Goal: Check status

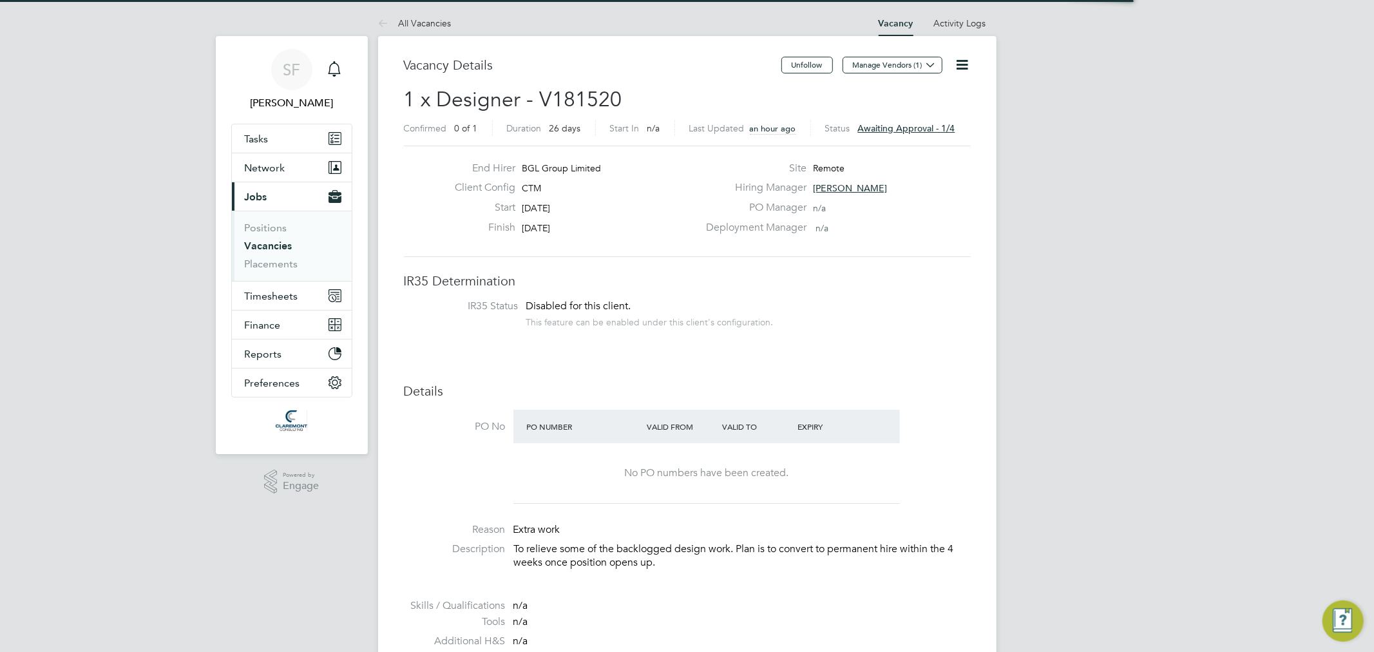
scroll to position [37, 90]
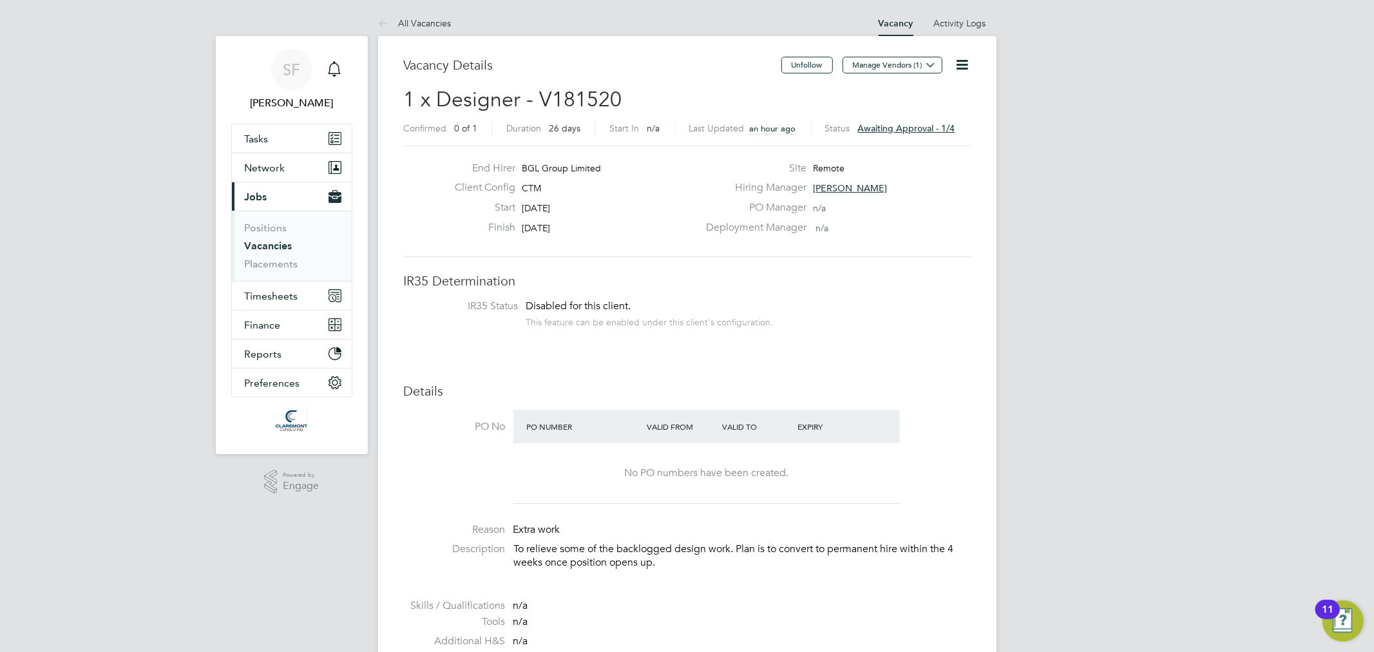
click at [931, 128] on span "Awaiting approval - 1/4" at bounding box center [906, 128] width 97 height 12
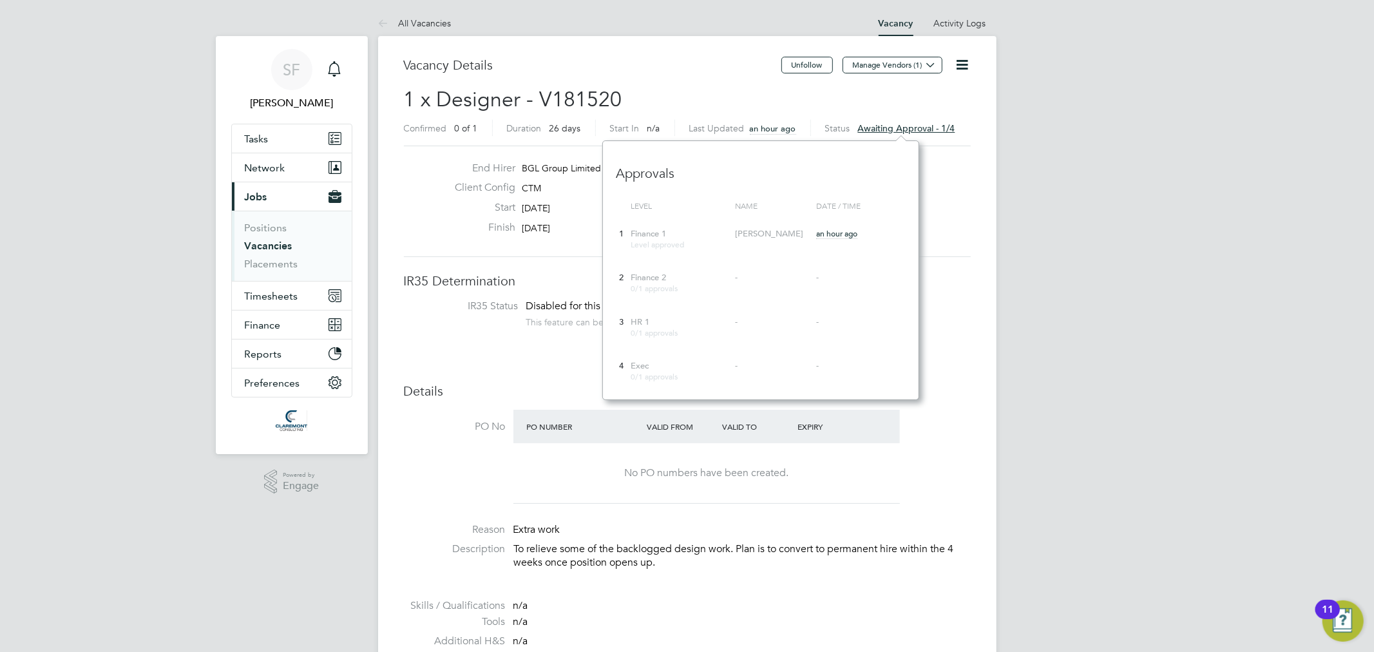
scroll to position [258, 316]
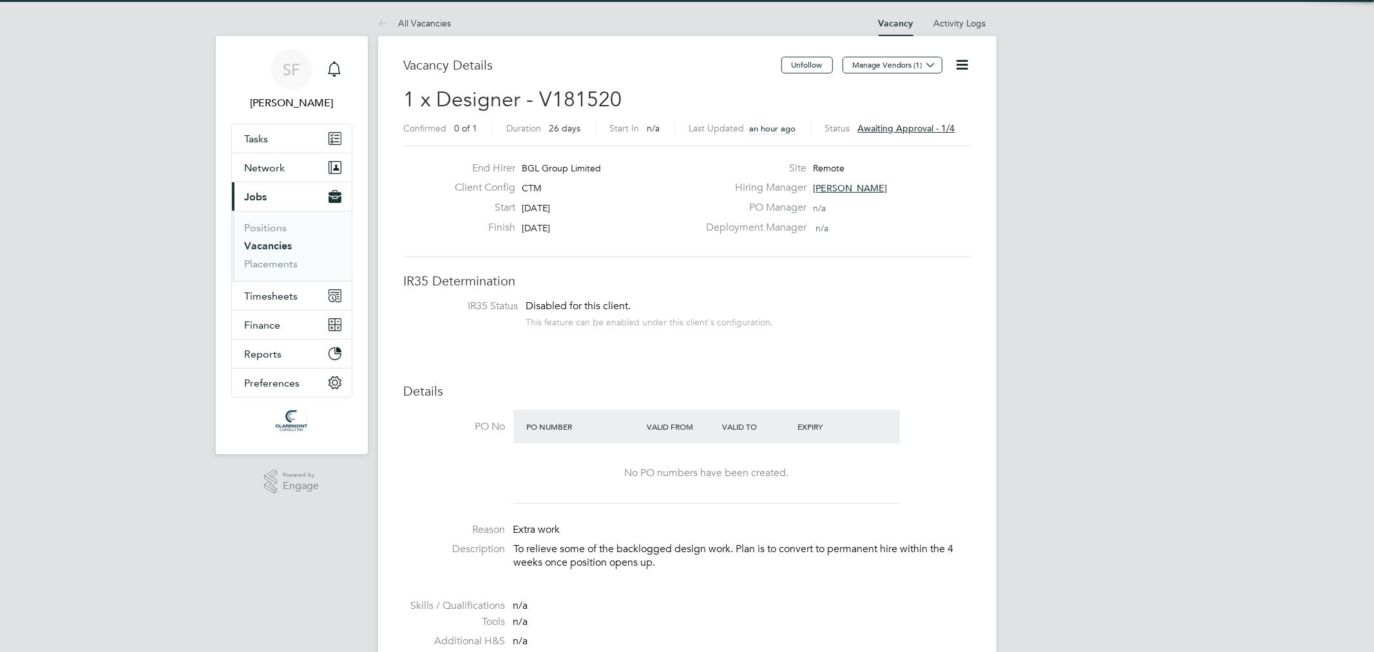
scroll to position [37, 90]
